Goal: Contribute content: Contribute content

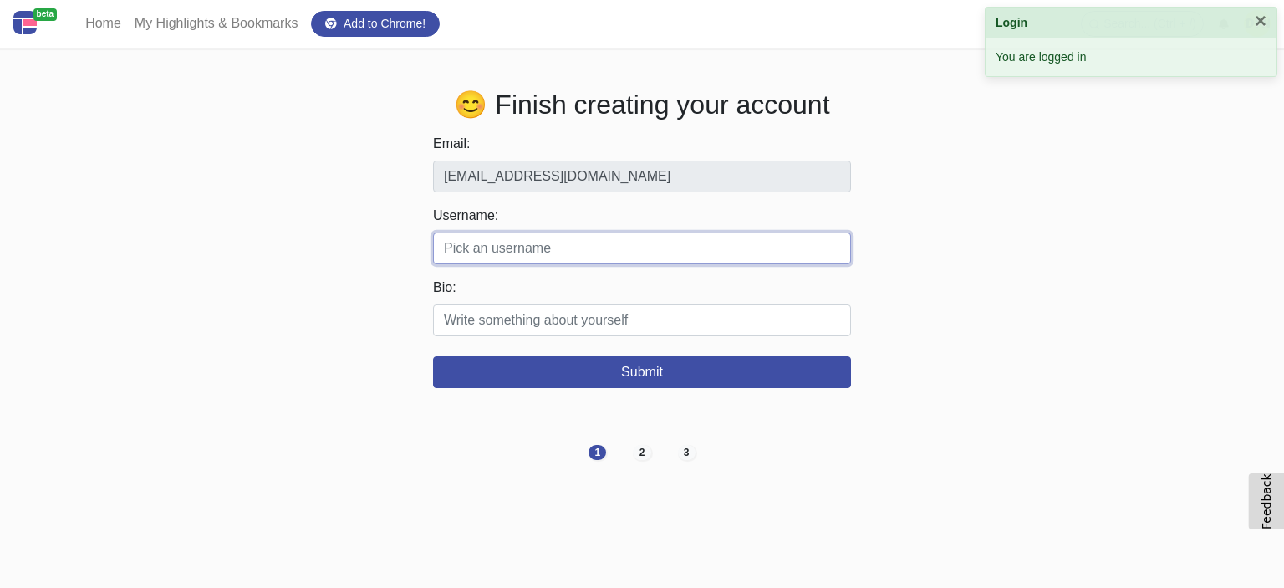
click at [531, 257] on input "Username:" at bounding box center [642, 248] width 418 height 32
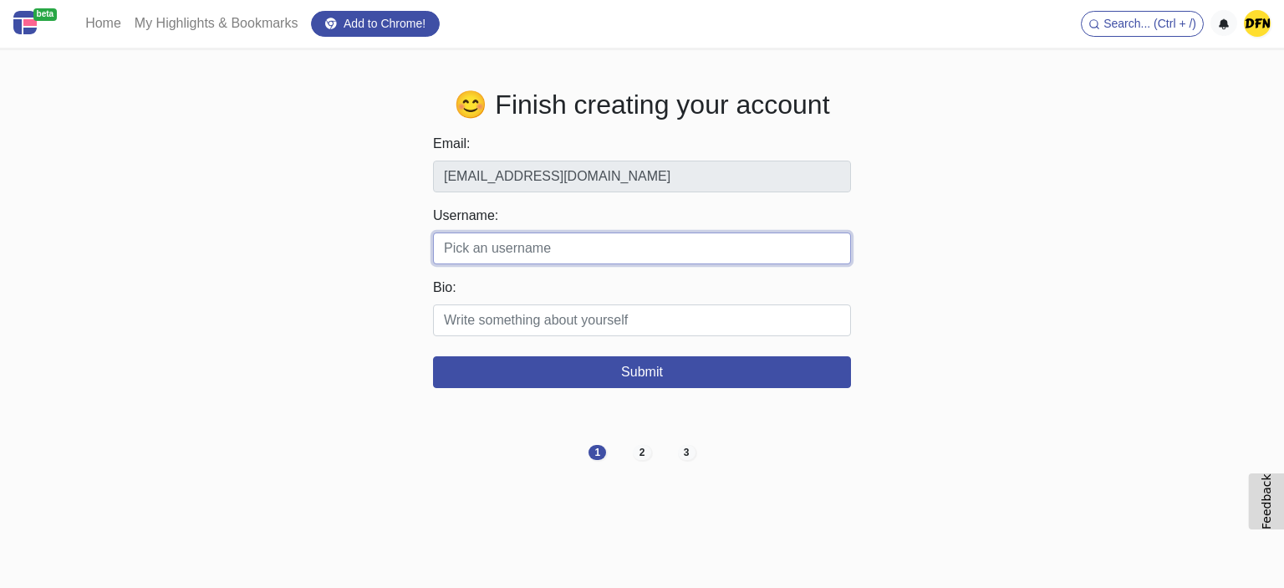
click at [508, 250] on input "Username:" at bounding box center [642, 248] width 418 height 32
paste input "dailyfreshnews"
type input "dailyfreshnews"
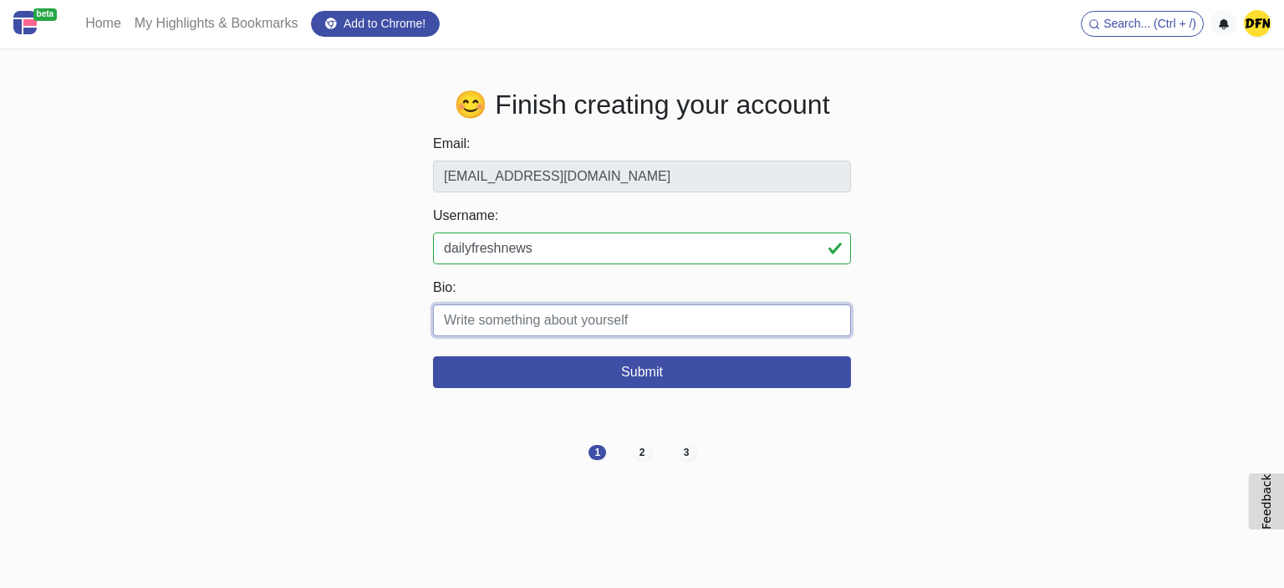
click at [471, 332] on input "Bio:" at bounding box center [642, 320] width 418 height 32
click at [522, 317] on input "Bio:" at bounding box center [642, 320] width 418 height 32
paste input "When pondering “Bitcoin & Crypto – Future Predictions”, geopolitical shifts and…"
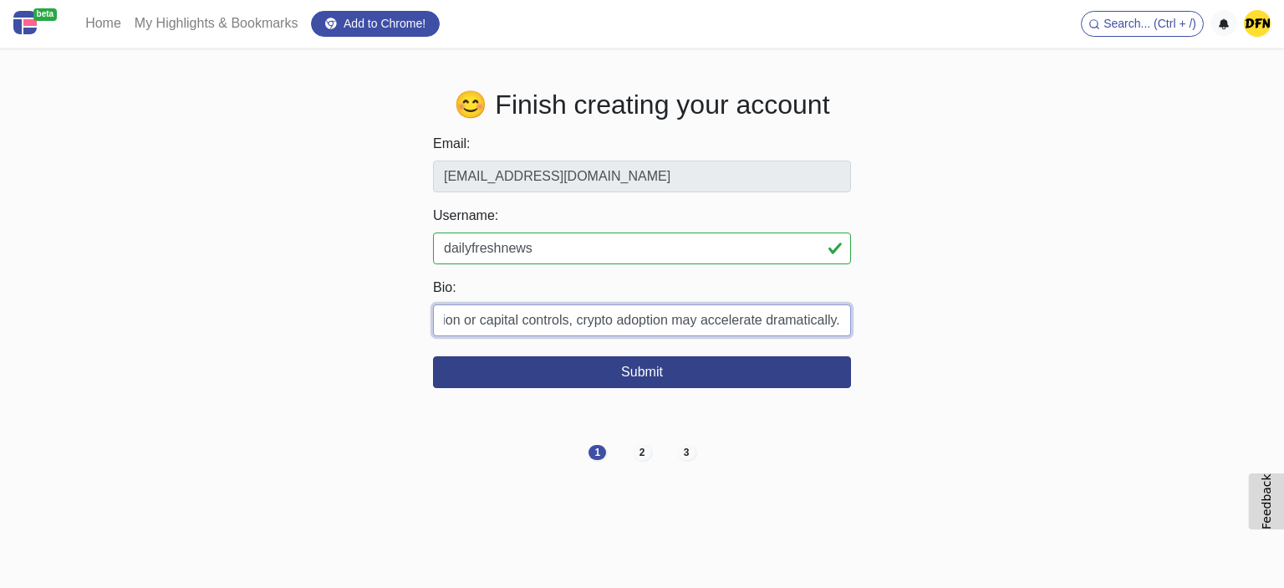
type input "When pondering “Bitcoin & Crypto – Future Predictions”, geopolitical shifts and…"
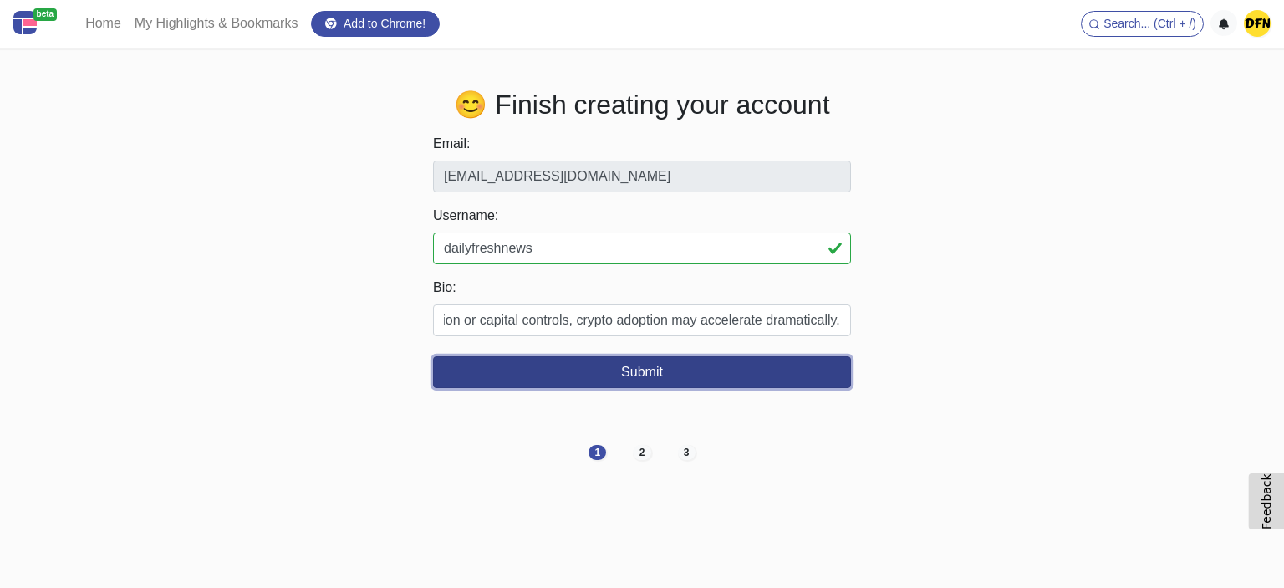
click at [635, 369] on button "Submit" at bounding box center [642, 372] width 418 height 32
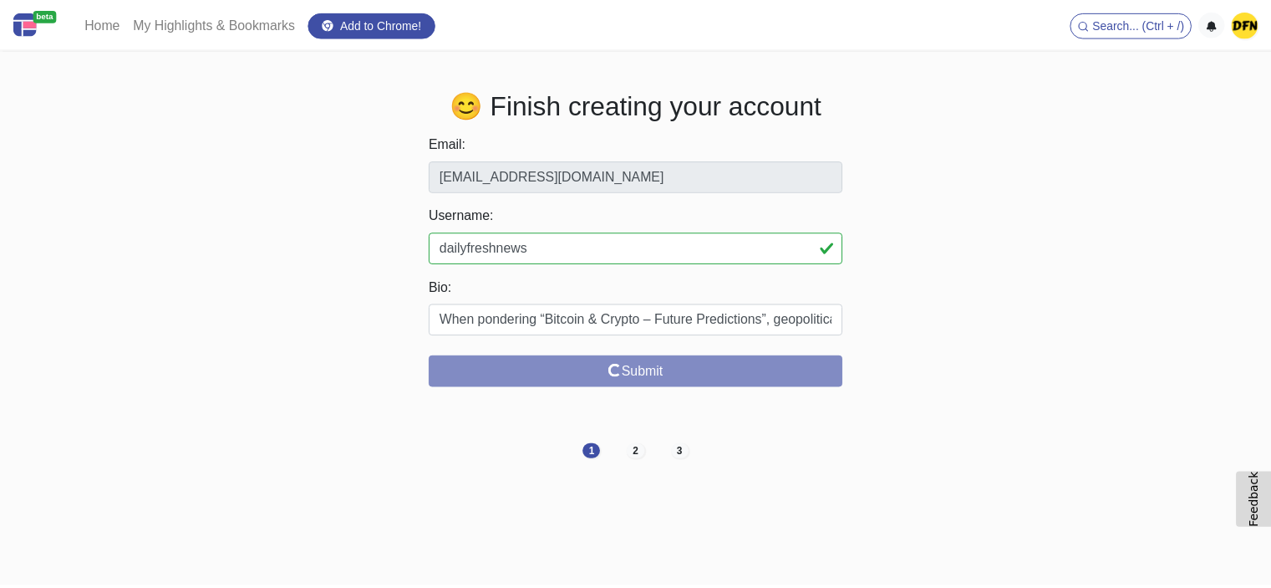
scroll to position [0, 0]
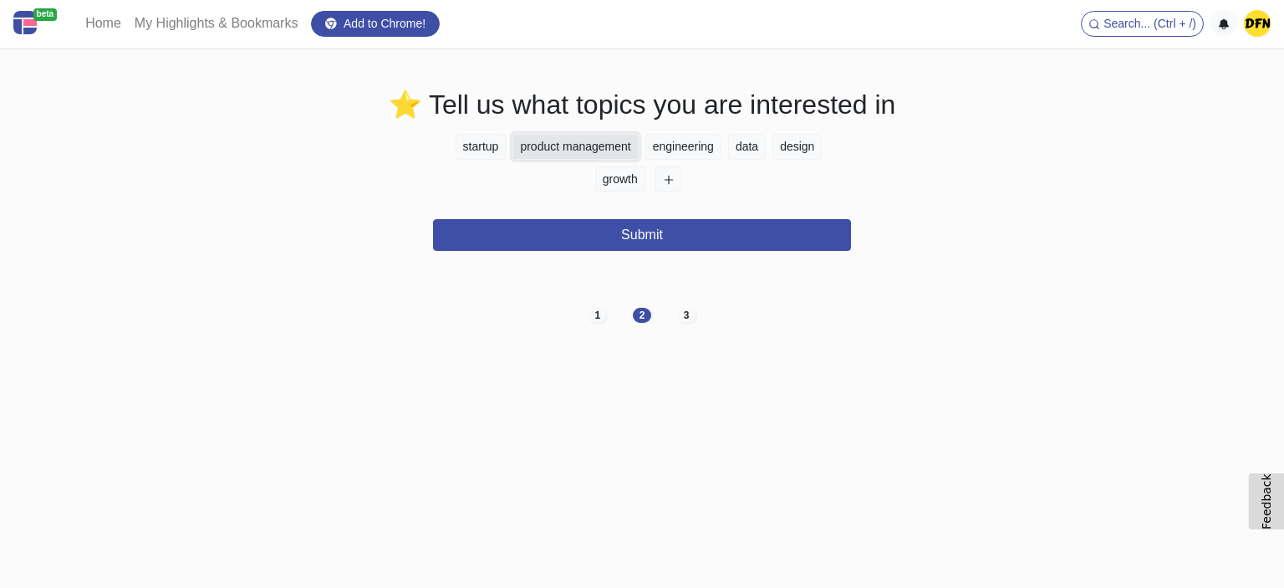
click at [616, 140] on button "product management" at bounding box center [574, 147] width 125 height 26
click at [790, 146] on button "design" at bounding box center [796, 147] width 49 height 26
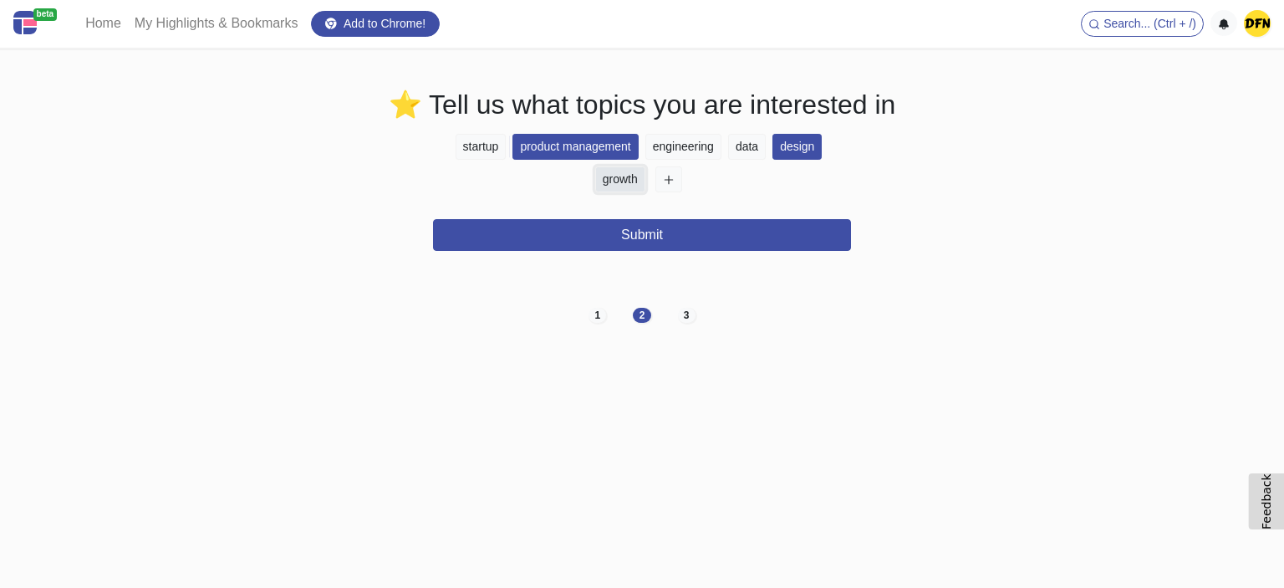
click at [615, 178] on button "growth" at bounding box center [620, 179] width 50 height 26
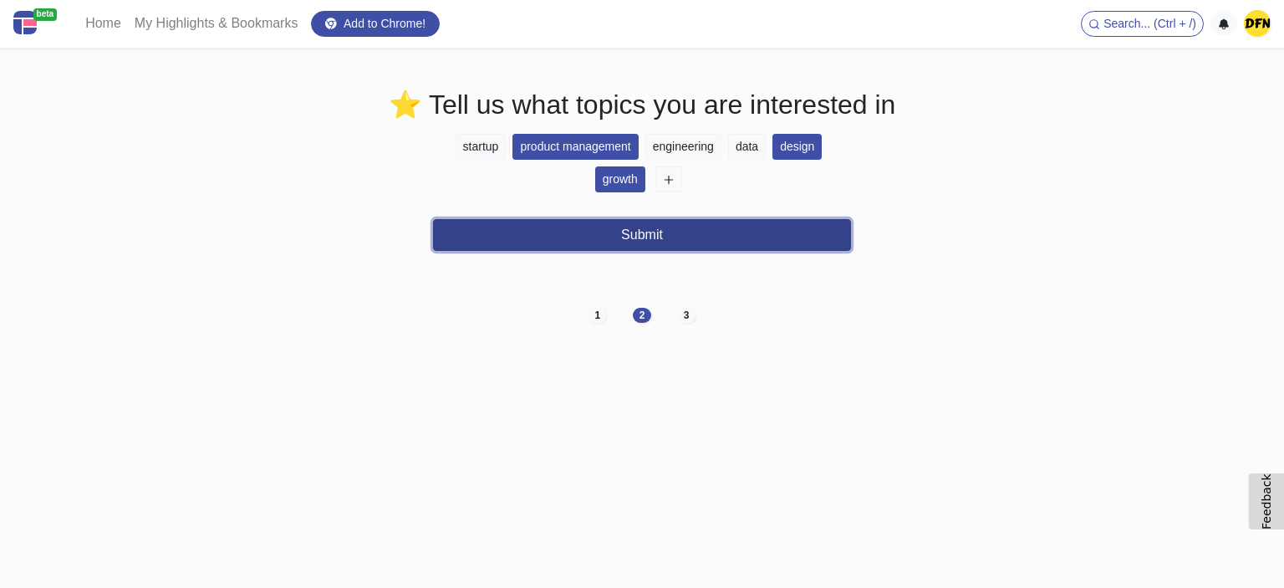
click at [596, 234] on button "Submit" at bounding box center [642, 235] width 418 height 32
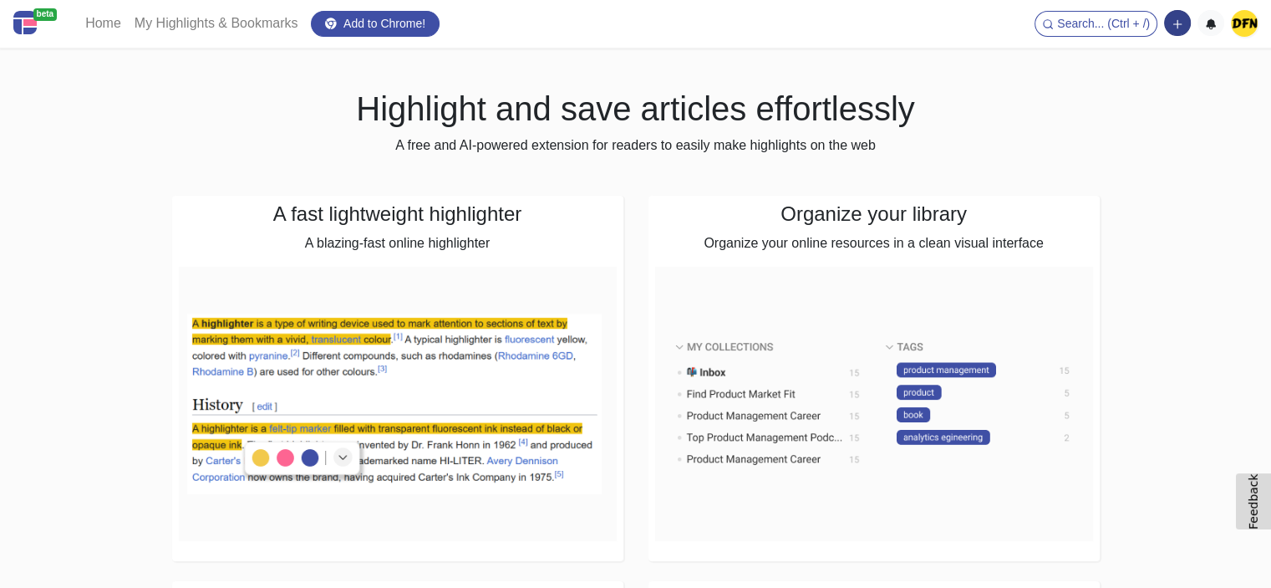
click at [1172, 28] on icon "button" at bounding box center [1178, 24] width 12 height 12
click at [1247, 31] on img at bounding box center [1244, 23] width 27 height 27
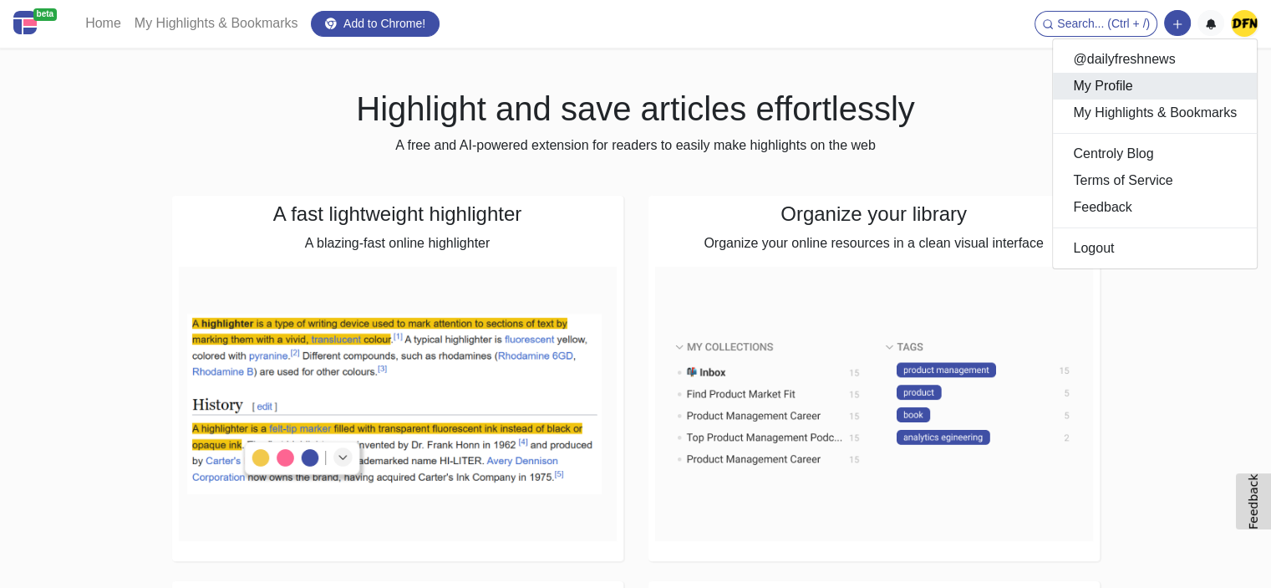
click at [1146, 90] on link "My Profile" at bounding box center [1155, 86] width 204 height 27
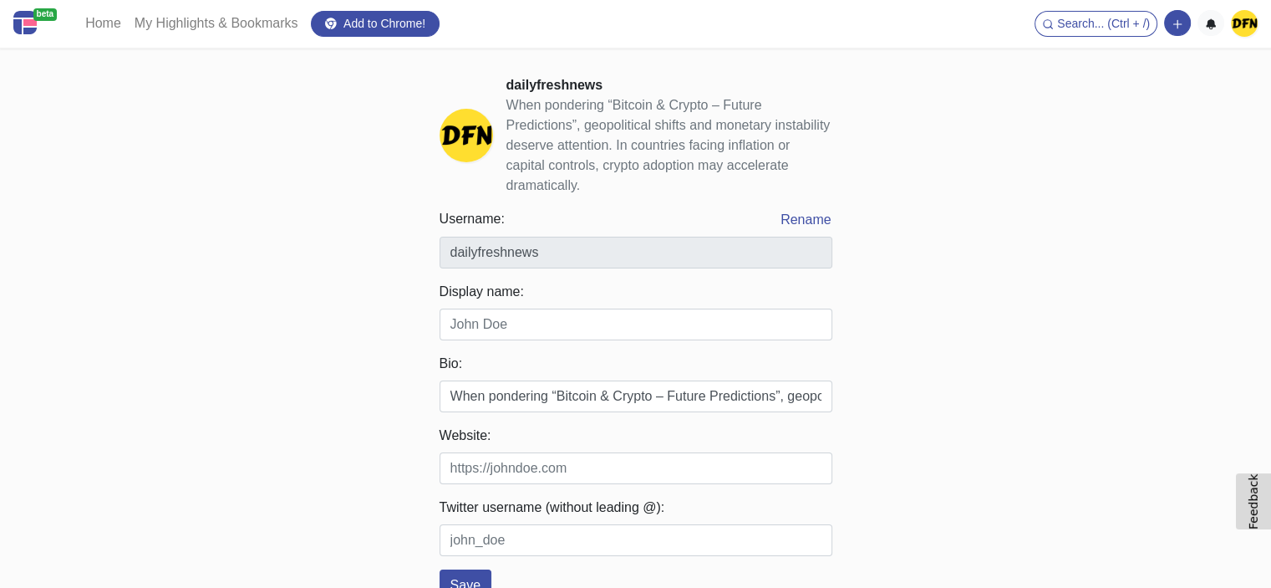
click at [1230, 36] on ul "Search... (Ctrl + /) Add a link block Add a note block @dailyfreshnews My Profi…" at bounding box center [1146, 23] width 223 height 27
click at [1240, 25] on img at bounding box center [1244, 23] width 27 height 27
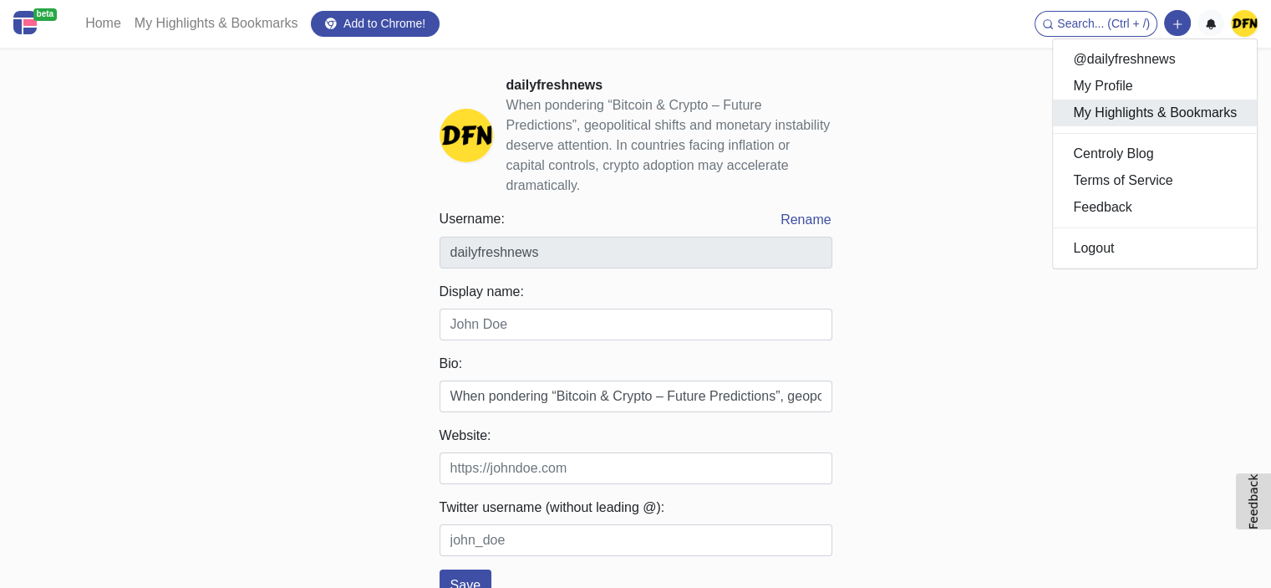
click at [1139, 116] on link "My Highlights & Bookmarks" at bounding box center [1155, 112] width 204 height 27
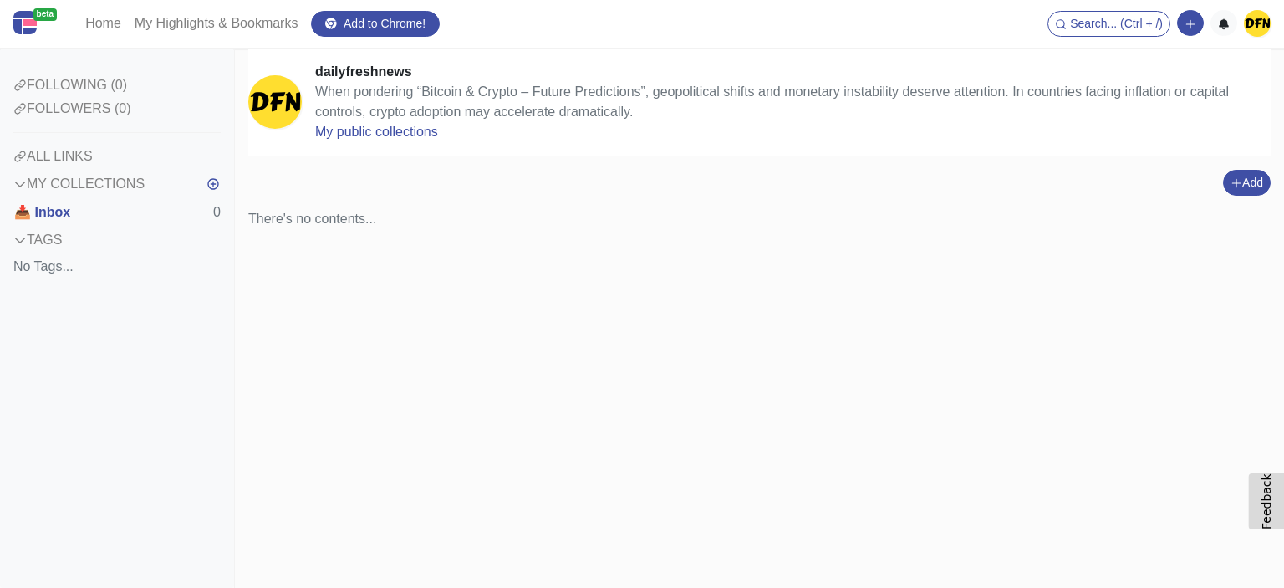
click at [40, 273] on div "No Tags..." at bounding box center [116, 267] width 207 height 20
click at [47, 236] on label "TAGS" at bounding box center [37, 240] width 48 height 20
click at [297, 233] on div "dailyfreshnews When pondering “Bitcoin & Crypto – Future Predictions”, geopolit…" at bounding box center [759, 317] width 1049 height 539
click at [293, 213] on div "There's no contents..." at bounding box center [312, 219] width 128 height 20
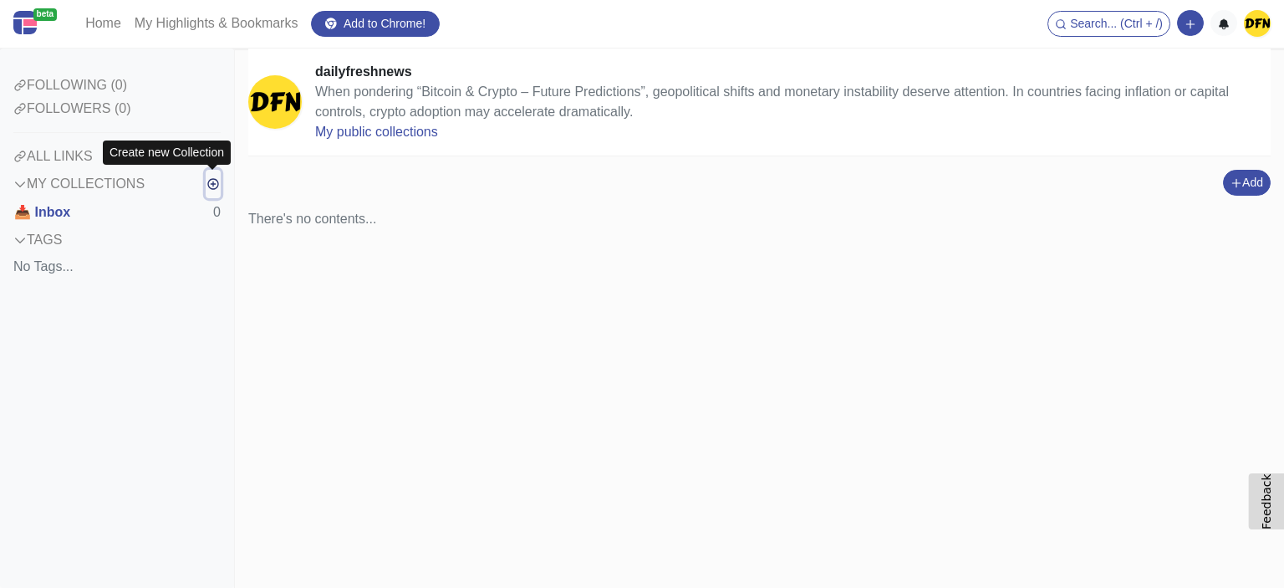
click at [213, 185] on icon "button" at bounding box center [212, 184] width 11 height 11
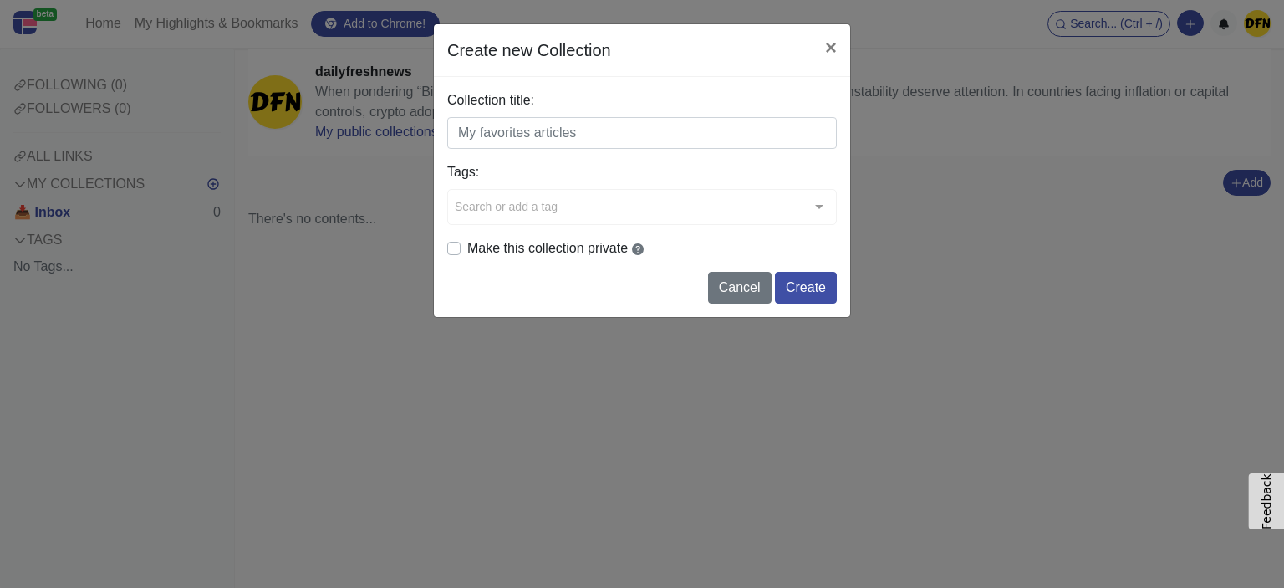
click at [521, 133] on input "Collection title:" at bounding box center [642, 133] width 390 height 32
click at [480, 128] on input "Collection title:" at bounding box center [642, 133] width 390 height 32
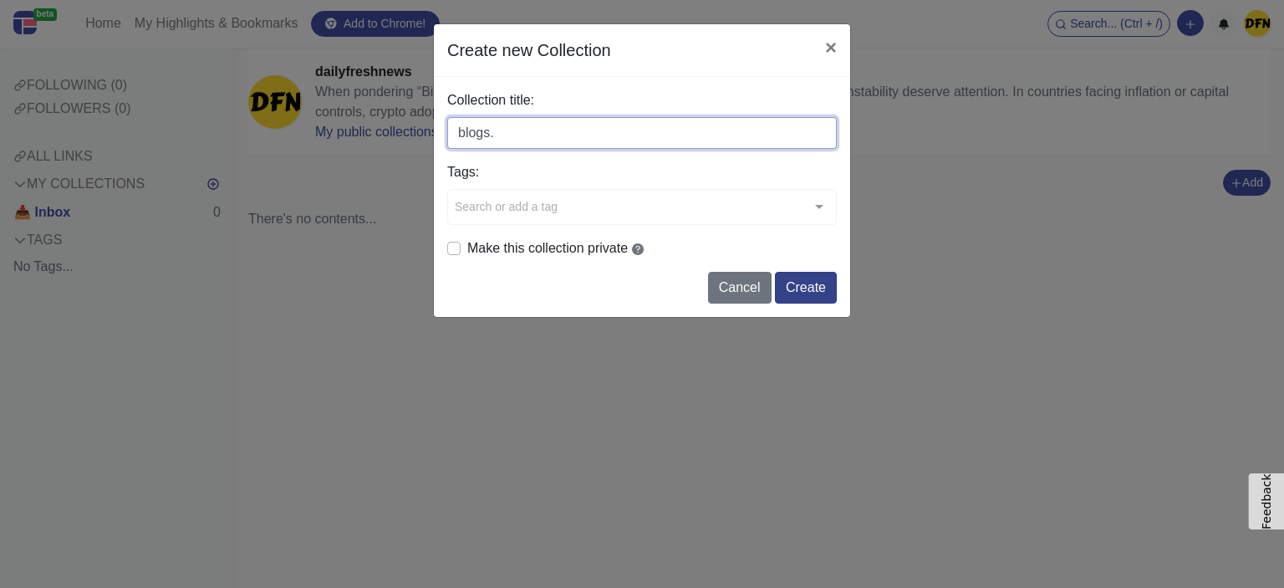
type input "blogs."
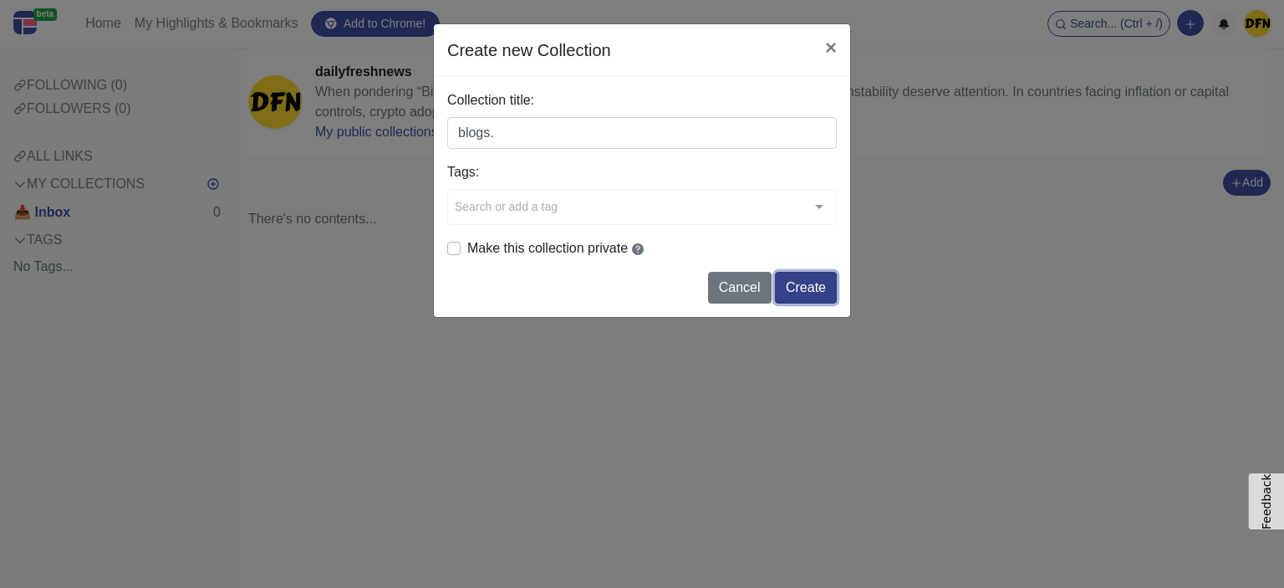
click at [817, 272] on button "Create" at bounding box center [806, 288] width 62 height 32
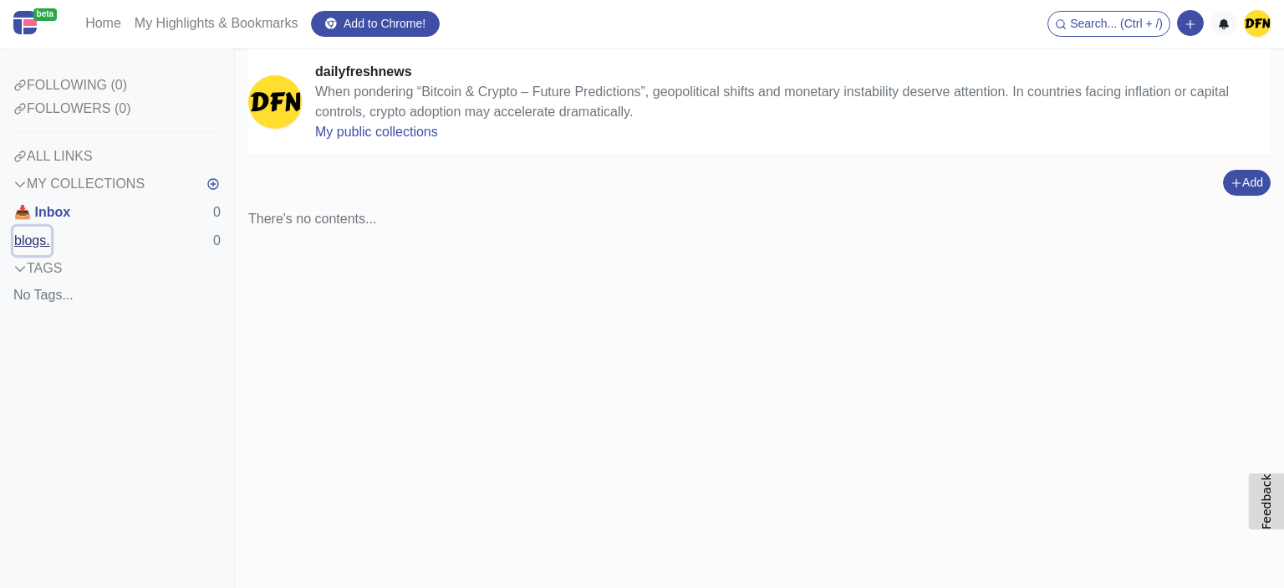
click at [32, 244] on button "blogs." at bounding box center [32, 241] width 38 height 28
click at [1260, 189] on button "Add" at bounding box center [1247, 186] width 48 height 26
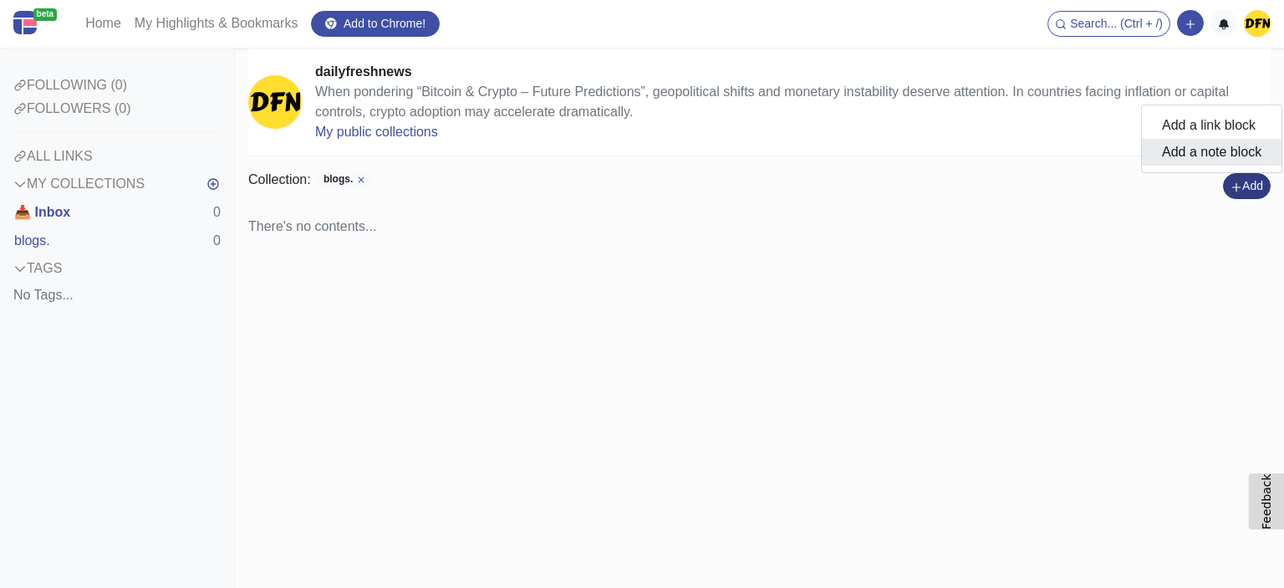
click at [1204, 158] on button "Add a note block" at bounding box center [1212, 152] width 140 height 27
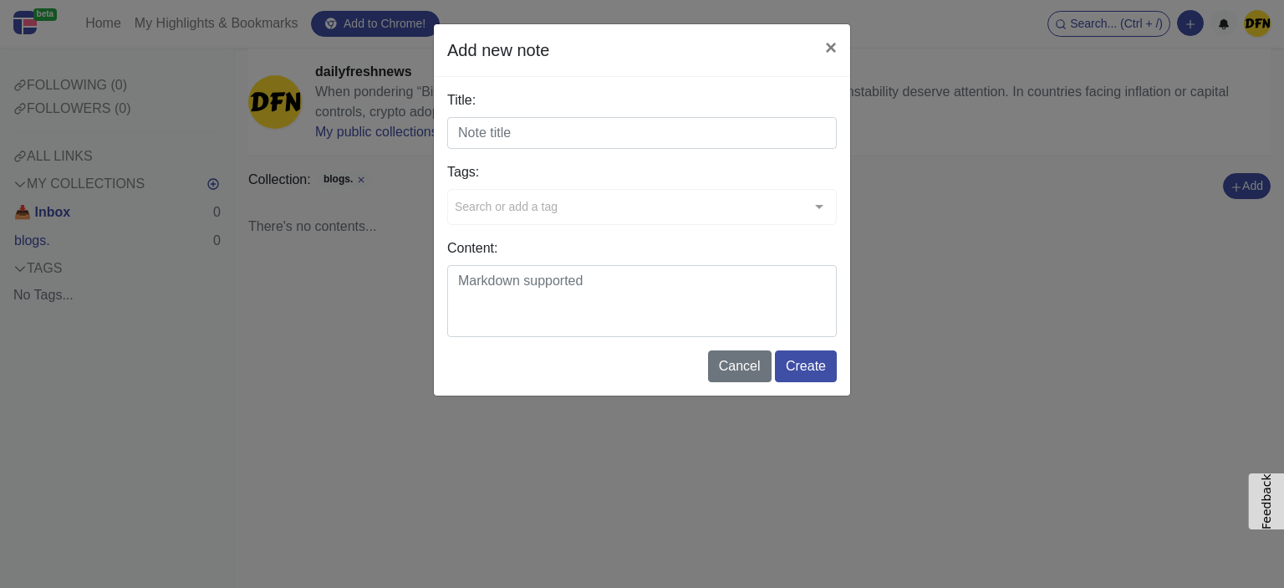
click at [487, 126] on input "Title:" at bounding box center [642, 133] width 390 height 32
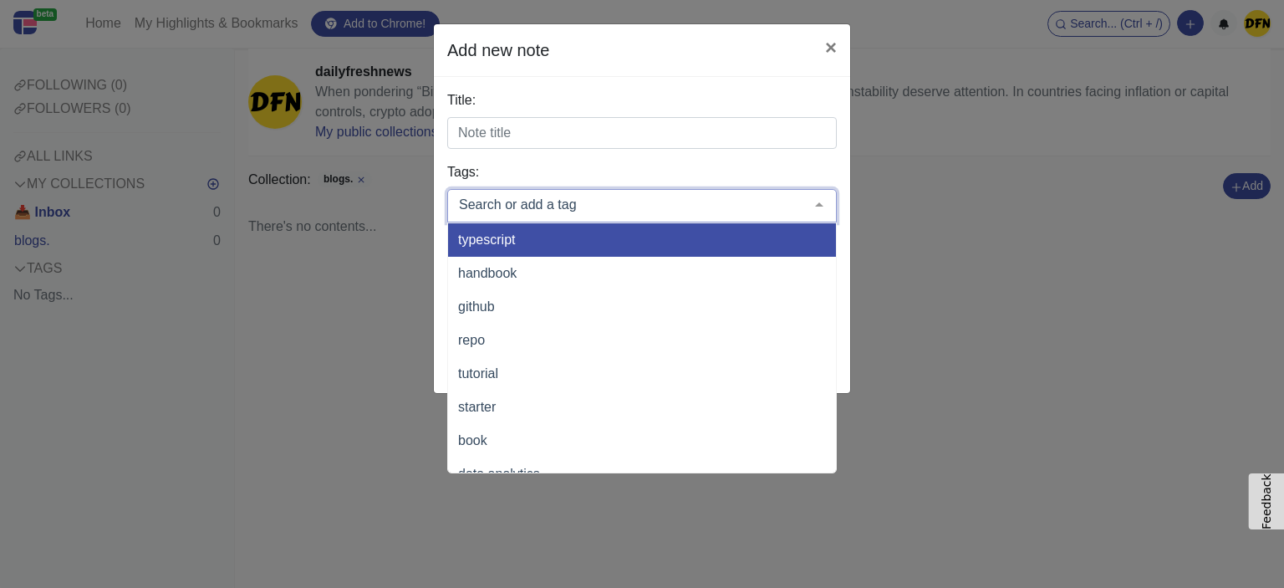
click at [500, 201] on input "text" at bounding box center [629, 204] width 348 height 17
click at [929, 176] on div "Add new note × Title: Tags: typescript handbook github repo tutorial starter bo…" at bounding box center [642, 294] width 1284 height 588
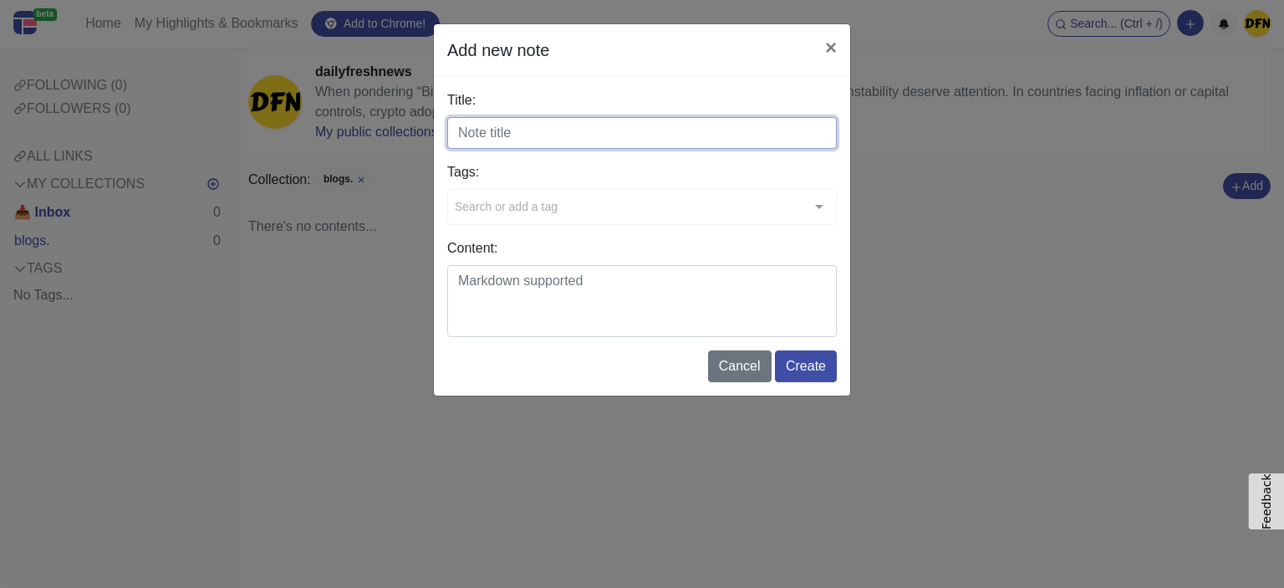
click at [570, 140] on input "Title:" at bounding box center [642, 133] width 390 height 32
click at [532, 135] on input "Title:" at bounding box center [642, 133] width 390 height 32
paste input "Cycle or New Era?"
type input "Cycle or New Era?"
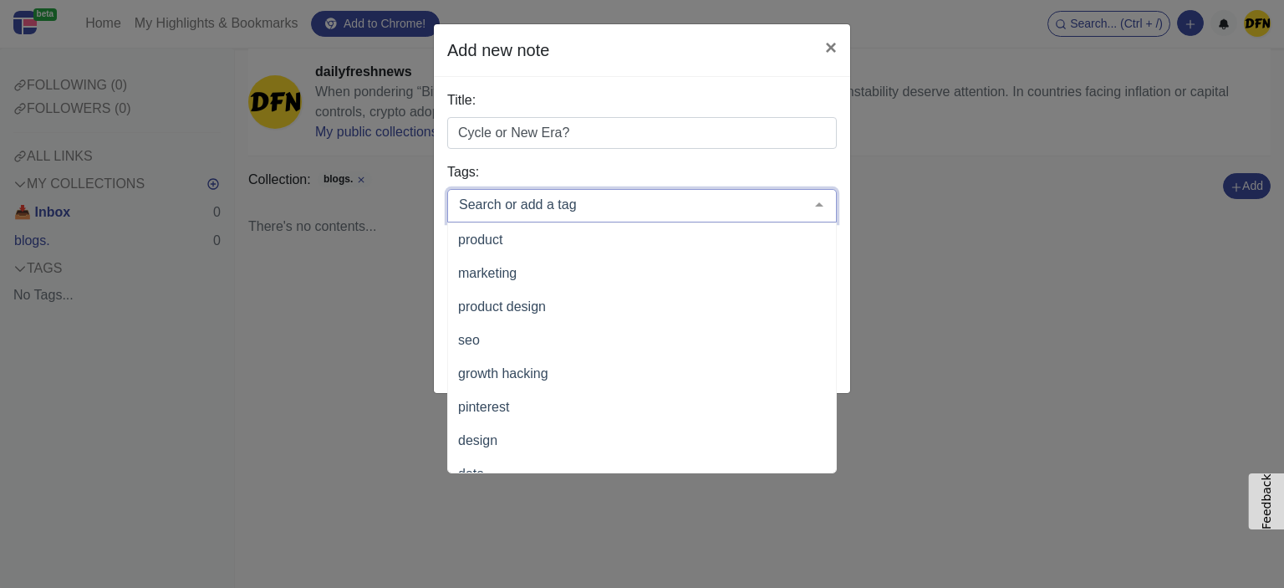
scroll to position [1087, 0]
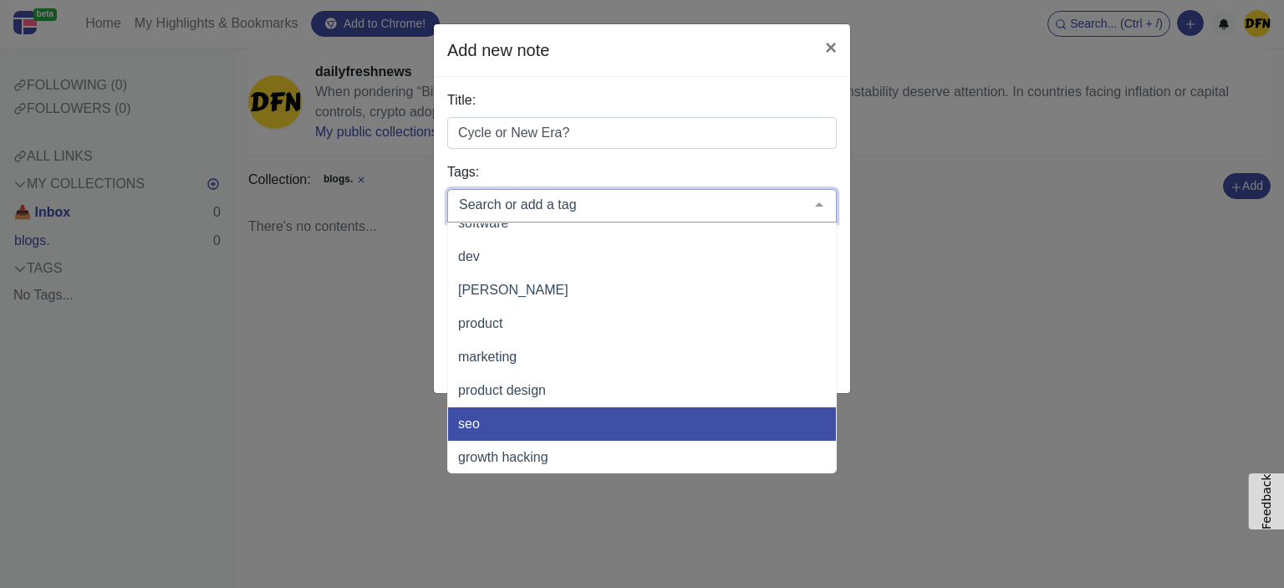
click at [486, 432] on span "seo" at bounding box center [699, 423] width 502 height 33
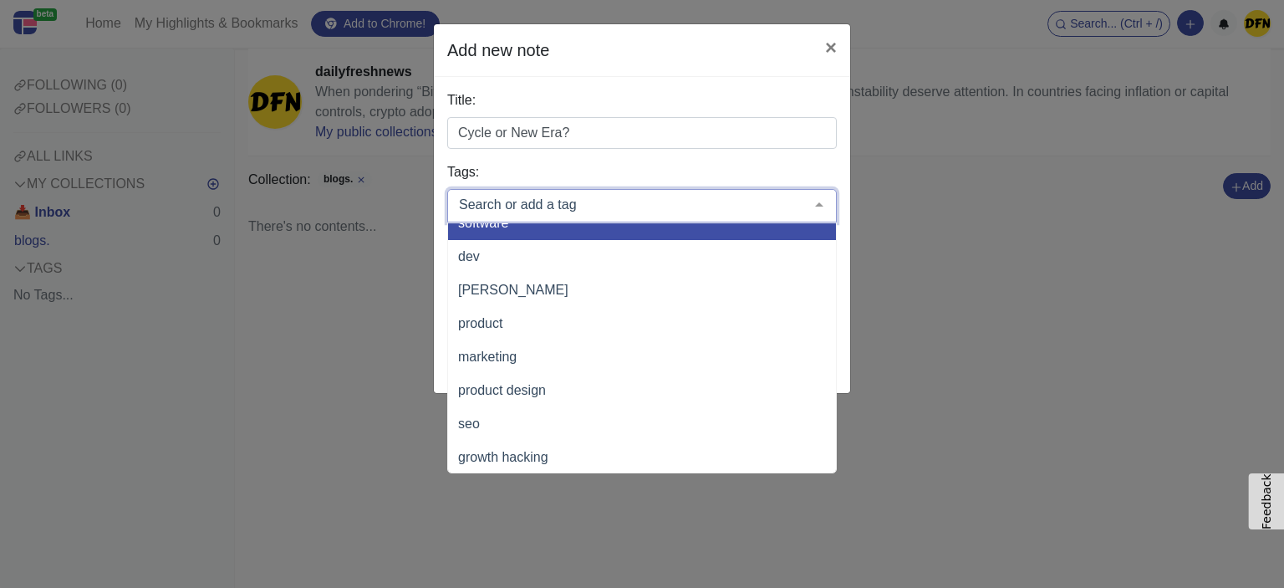
click at [762, 160] on form "Title: Cycle or New Era? Tags: typescript handbook github repo tutorial starter…" at bounding box center [642, 234] width 390 height 289
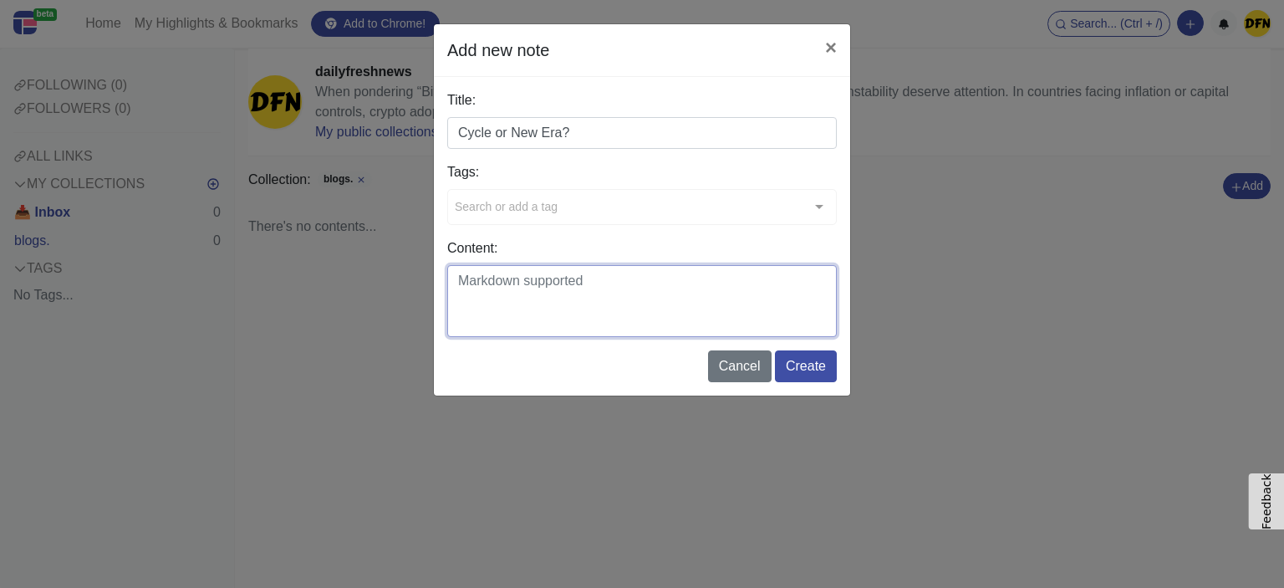
click at [568, 288] on textarea "Content:" at bounding box center [642, 301] width 390 height 72
click at [505, 281] on textarea "Content:" at bounding box center [642, 301] width 390 height 72
paste textarea "The narrative around “Bitcoin & Crypto – Future Predictions” often circles halv…"
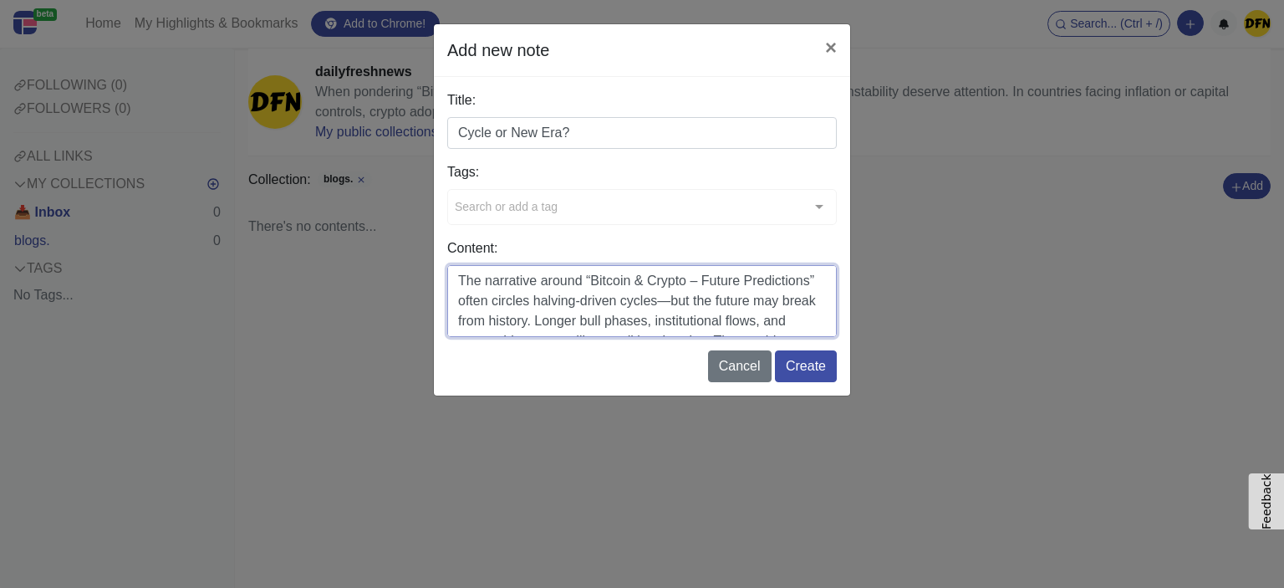
scroll to position [0, 0]
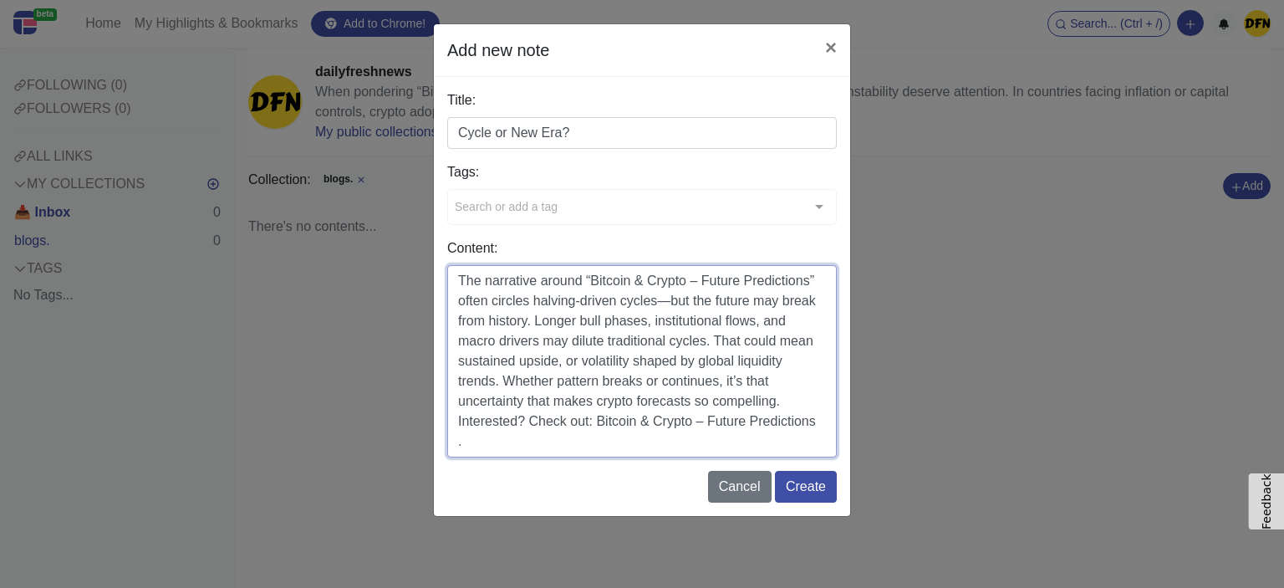
click at [669, 306] on textarea "The narrative around “Bitcoin & Crypto – Future Predictions” often circles halv…" at bounding box center [642, 361] width 390 height 192
type textarea "The narrative around “Bitcoin & Crypto – Future Predictions” often circles halv…"
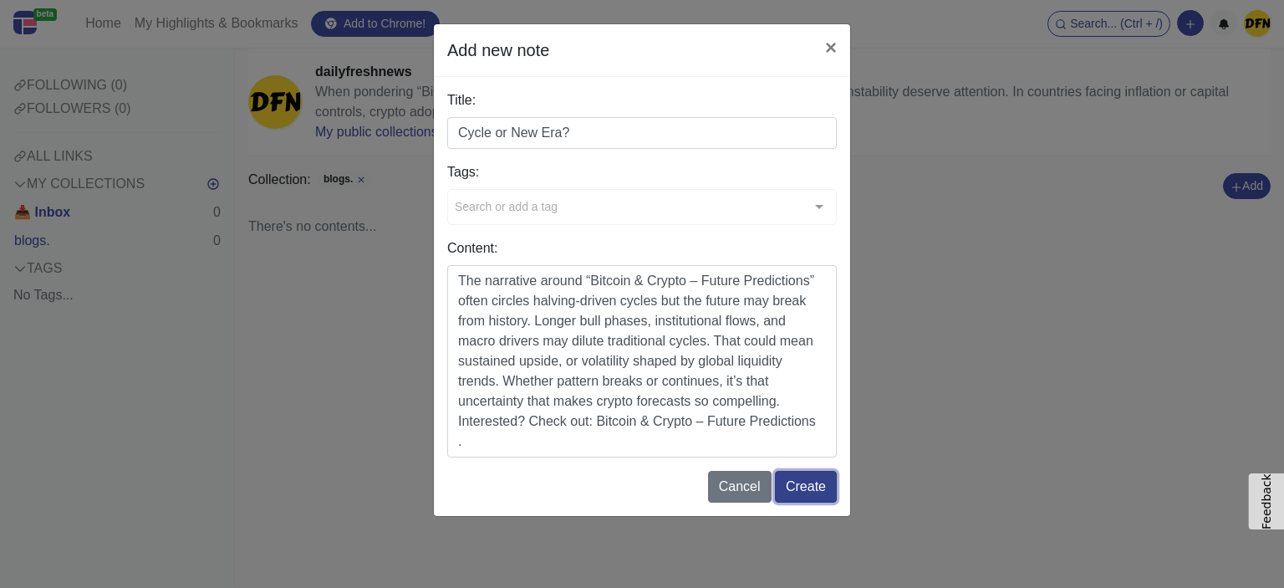
click at [800, 494] on button "Create" at bounding box center [806, 487] width 62 height 32
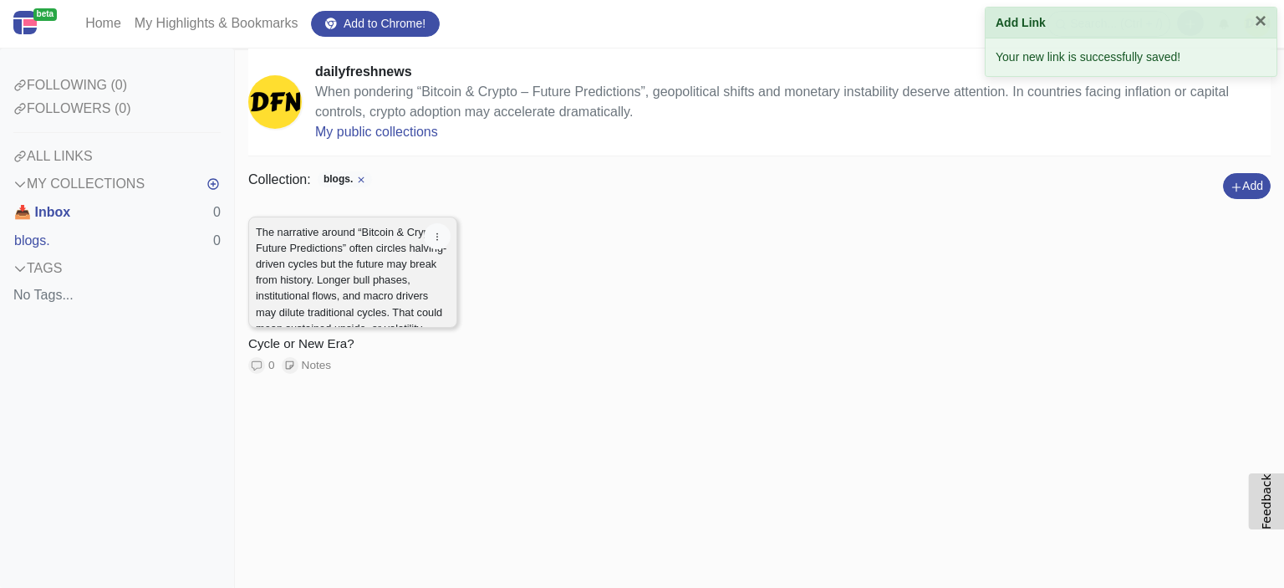
click at [384, 290] on p "The narrative around “Bitcoin & Crypto – Future Predictions” often circles halv…" at bounding box center [353, 328] width 194 height 208
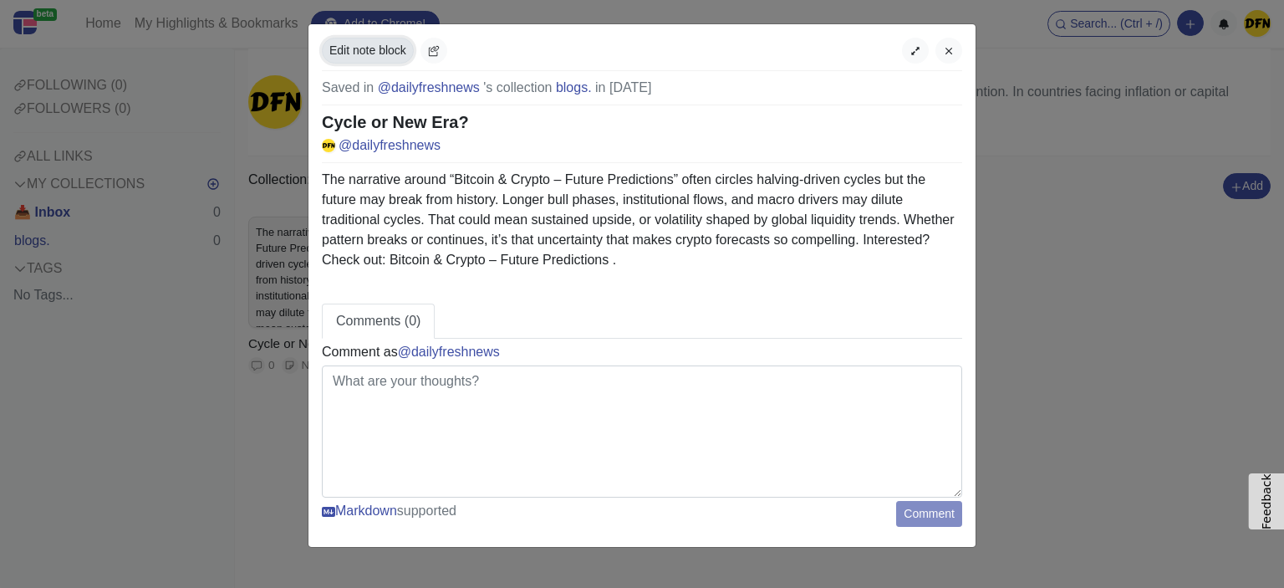
click at [361, 43] on button "Edit note block" at bounding box center [368, 51] width 92 height 26
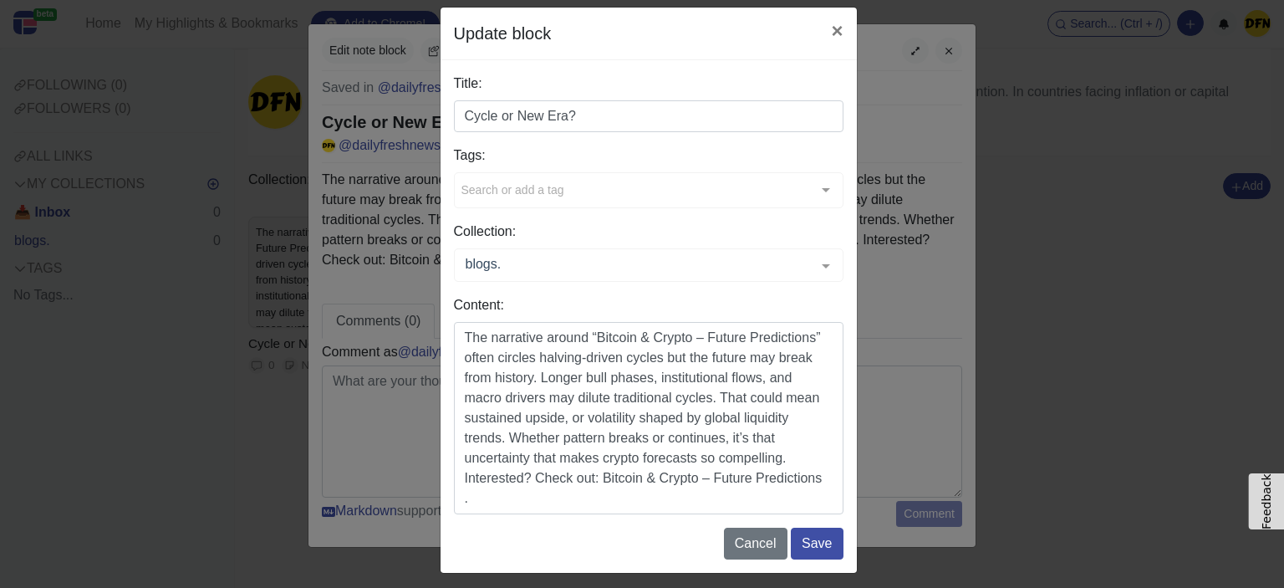
scroll to position [24, 0]
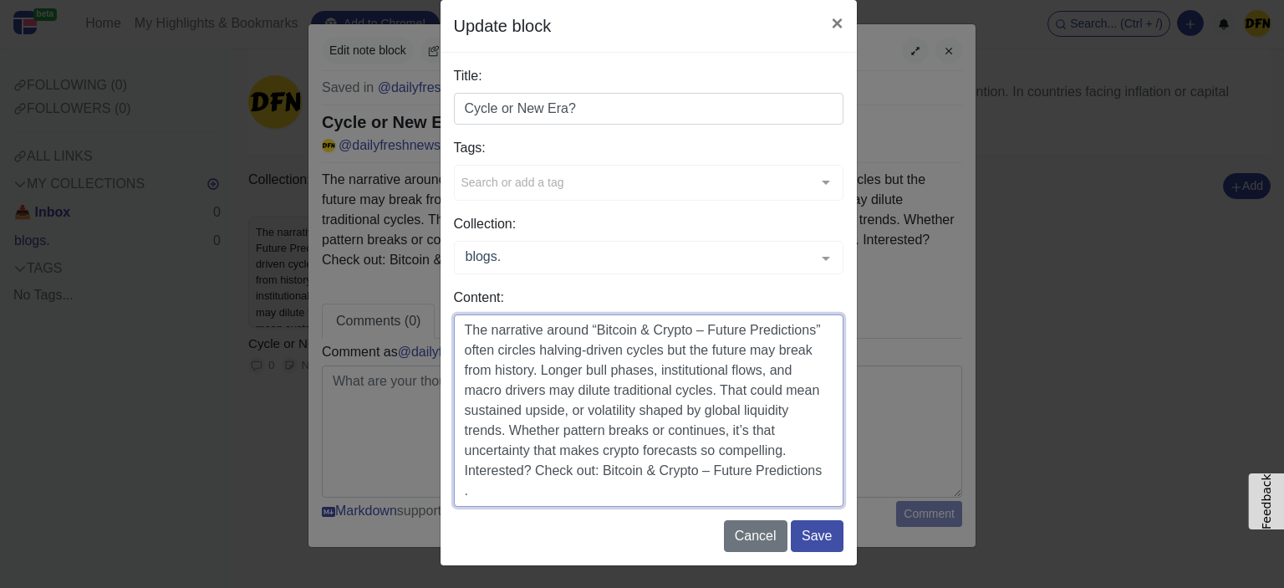
click at [822, 469] on textarea "The narrative around “Bitcoin & Crypto – Future Predictions” often circles halv…" at bounding box center [649, 410] width 390 height 192
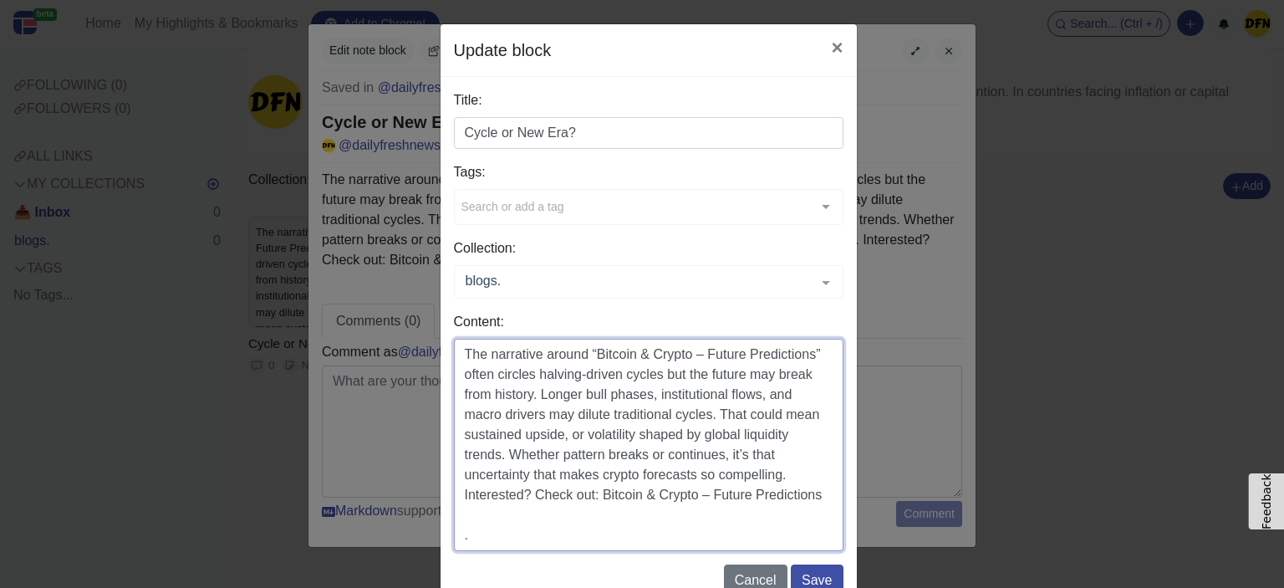
paste textarea "[URL][DOMAIN_NAME]"
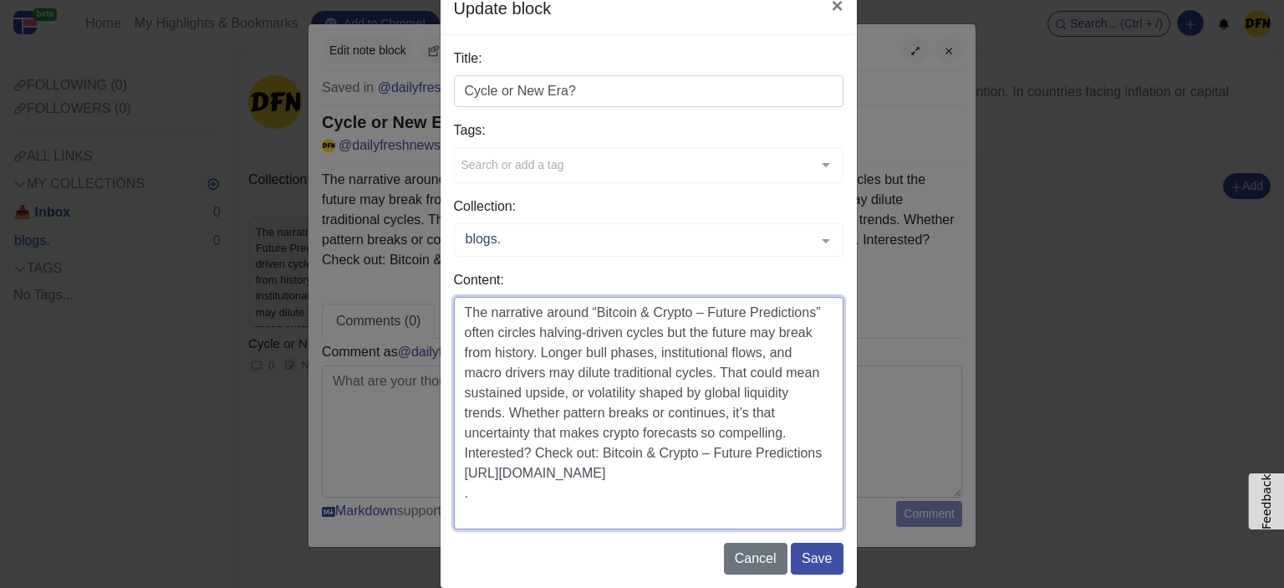
scroll to position [64, 0]
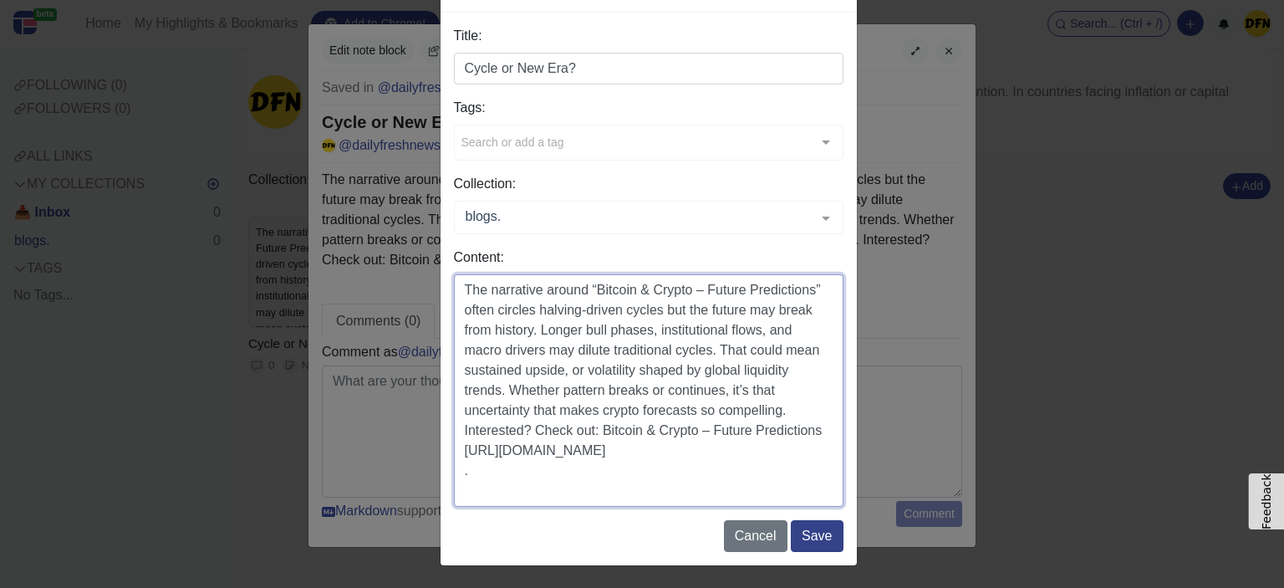
type textarea "The narrative around “Bitcoin & Crypto – Future Predictions” often circles halv…"
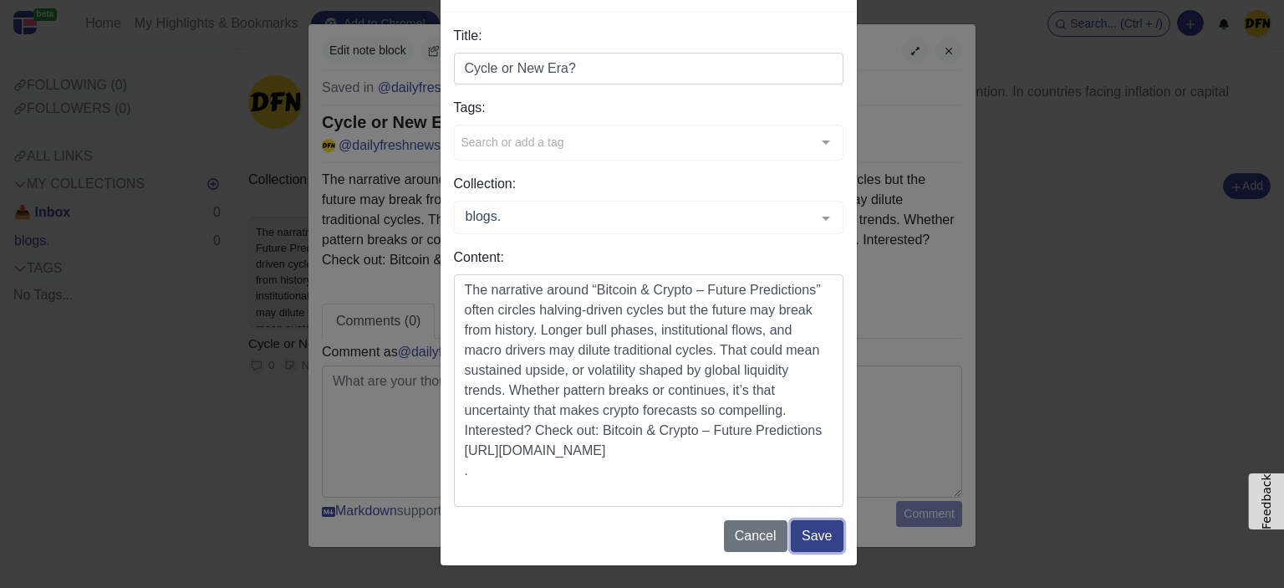
click at [812, 547] on button "Save" at bounding box center [817, 536] width 52 height 32
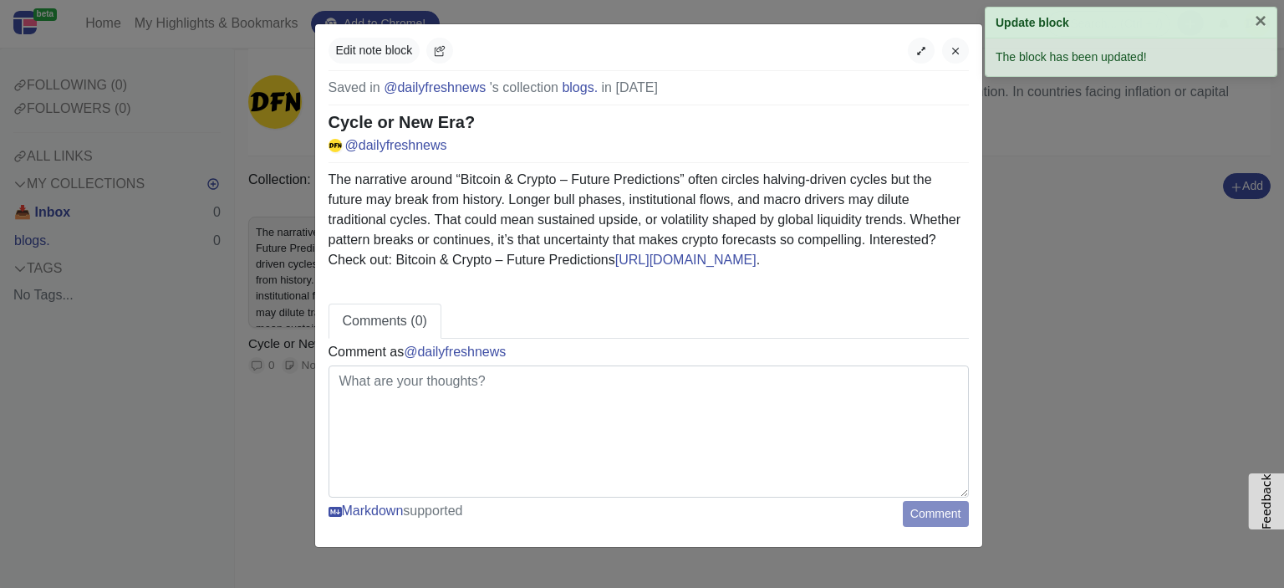
click at [1034, 328] on div "Edit note block Saved in @dailyfreshnews 's collection blogs. in [DATE] Cycle o…" at bounding box center [642, 294] width 1284 height 588
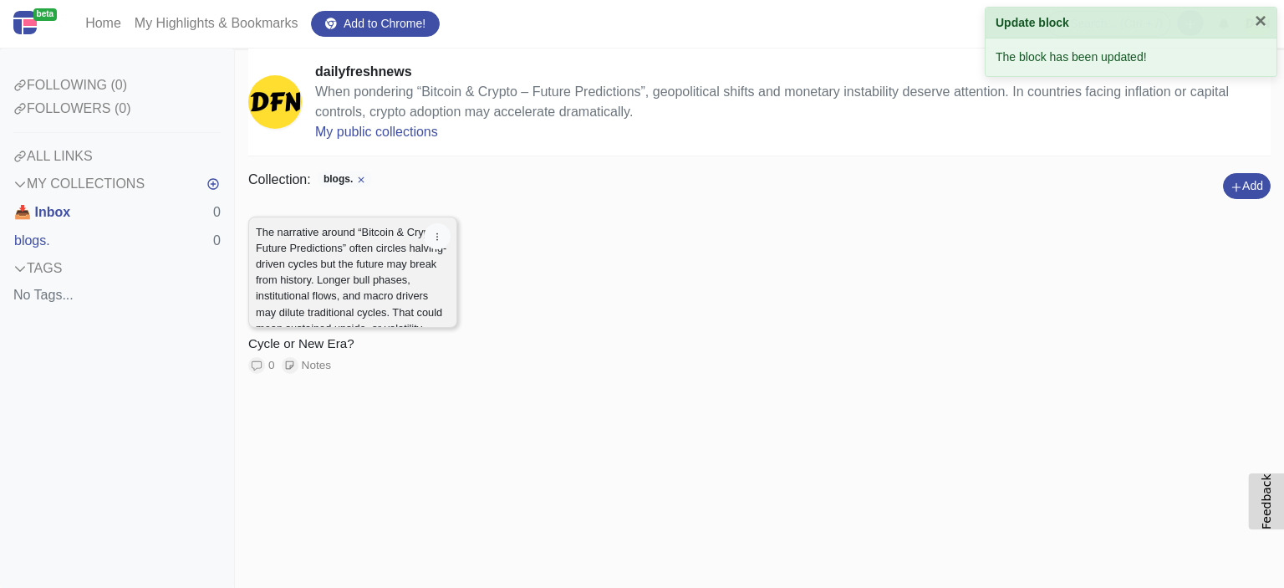
click at [343, 263] on p "The narrative around “Bitcoin & Crypto – Future Predictions” often circles halv…" at bounding box center [353, 328] width 194 height 208
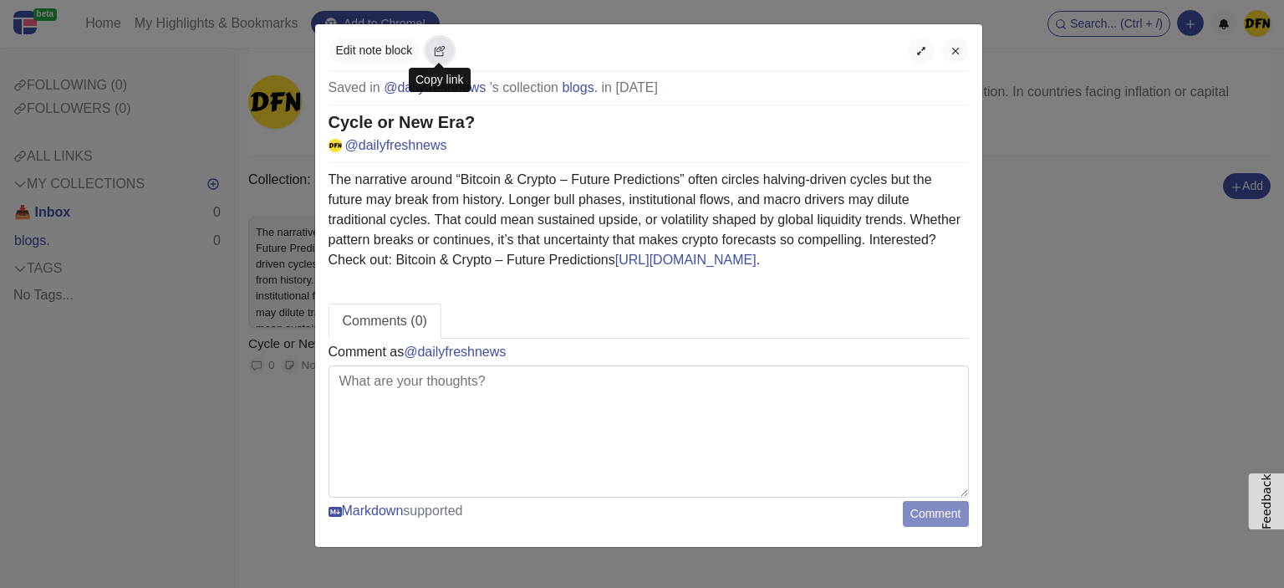
click at [439, 46] on icon "button" at bounding box center [440, 51] width 12 height 12
click at [951, 51] on icon "button" at bounding box center [954, 51] width 7 height 7
